Goal: Find specific page/section: Find specific page/section

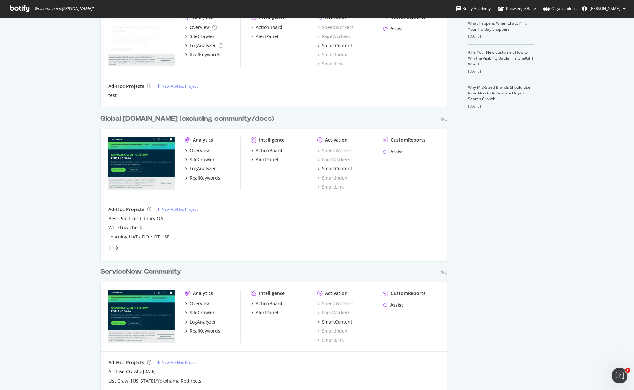
scroll to position [407, 0]
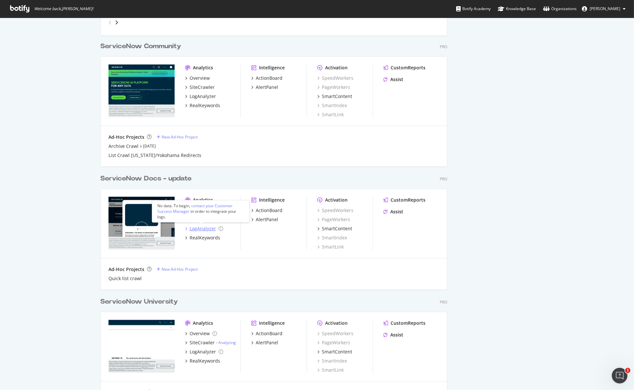
click at [198, 228] on div "LogAnalyzer" at bounding box center [203, 228] width 26 height 7
